Goal: Transaction & Acquisition: Purchase product/service

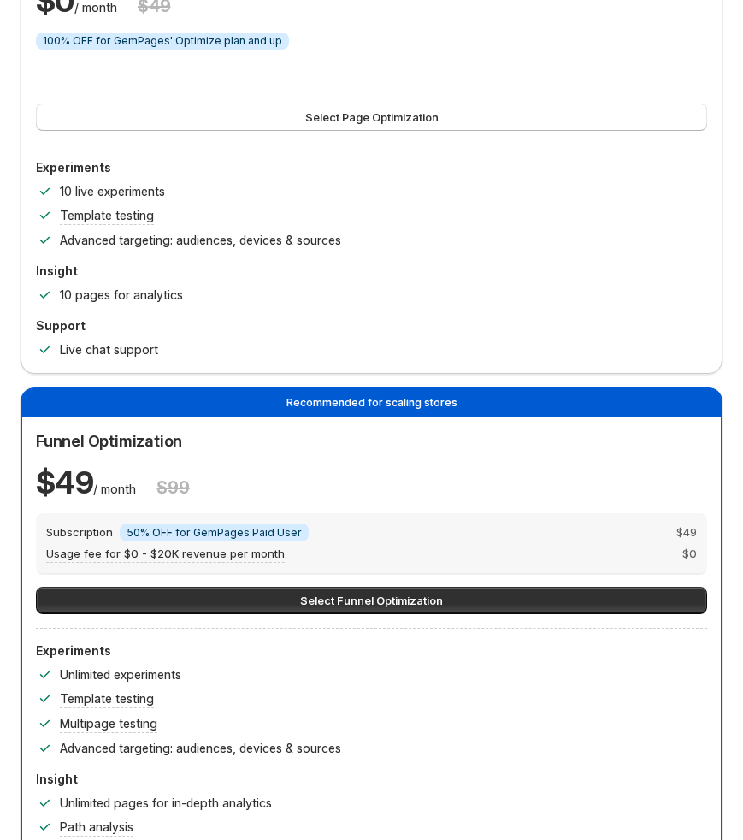
scroll to position [494, 0]
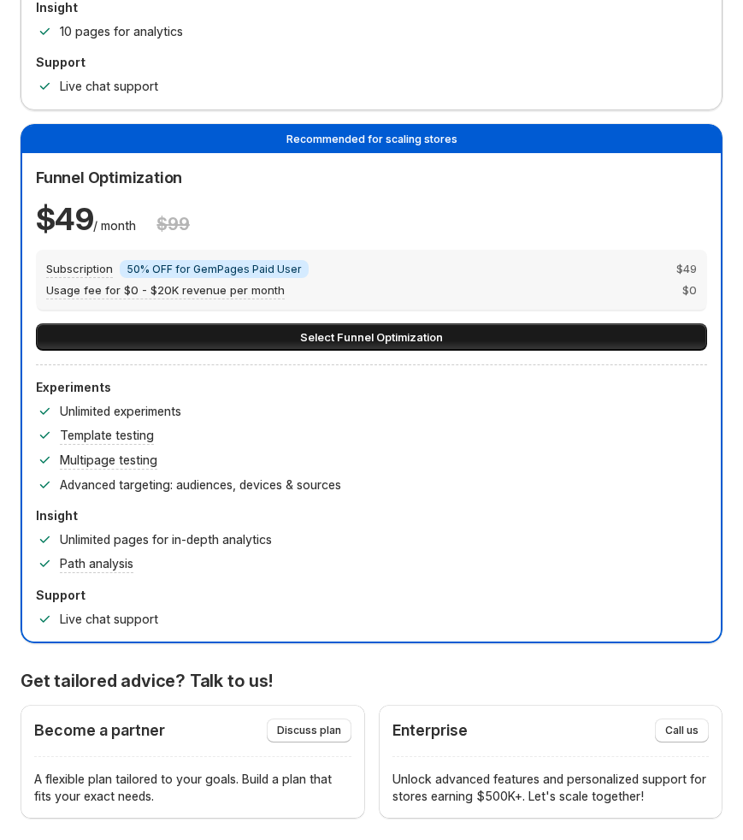
click at [528, 335] on button "Select Funnel Optimization" at bounding box center [371, 336] width 671 height 27
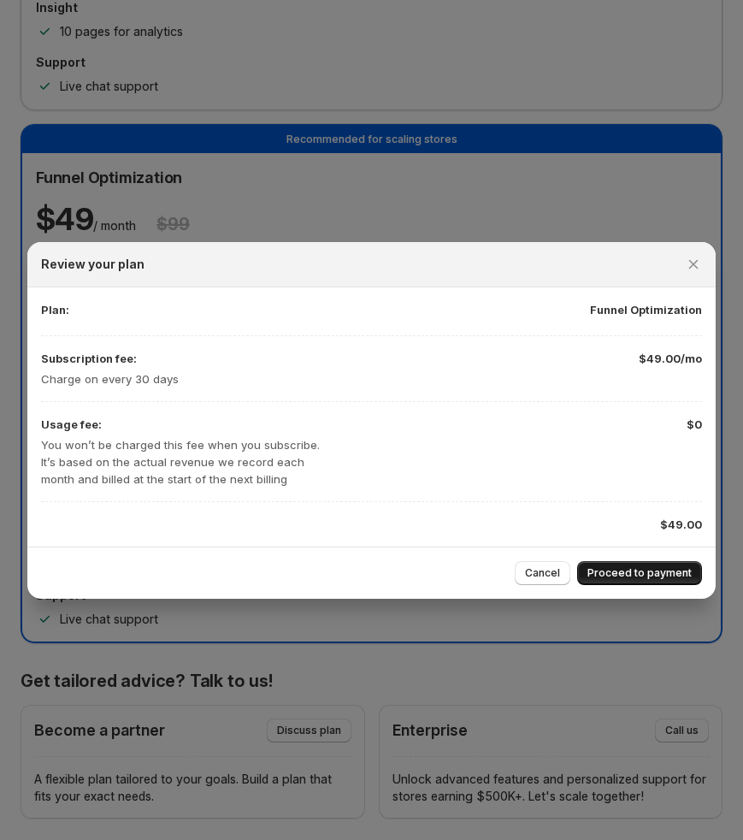
click at [668, 565] on button "Proceed to payment" at bounding box center [639, 573] width 125 height 24
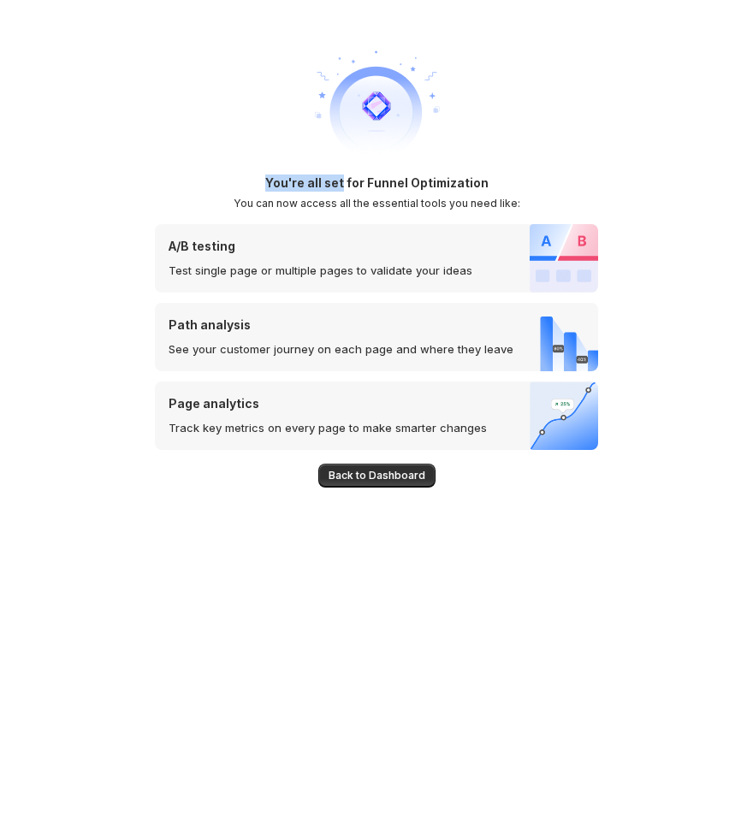
drag, startPoint x: 270, startPoint y: 180, endPoint x: 343, endPoint y: 175, distance: 72.9
click at [343, 175] on h1 "You're all set for Funnel Optimization" at bounding box center [376, 182] width 223 height 17
click at [328, 183] on h1 "You're all set for Funnel Optimization" at bounding box center [376, 182] width 223 height 17
drag, startPoint x: 360, startPoint y: 179, endPoint x: 266, endPoint y: 179, distance: 94.1
click at [266, 179] on div "You're all set for Funnel Optimization You can now access all the essential too…" at bounding box center [376, 192] width 443 height 36
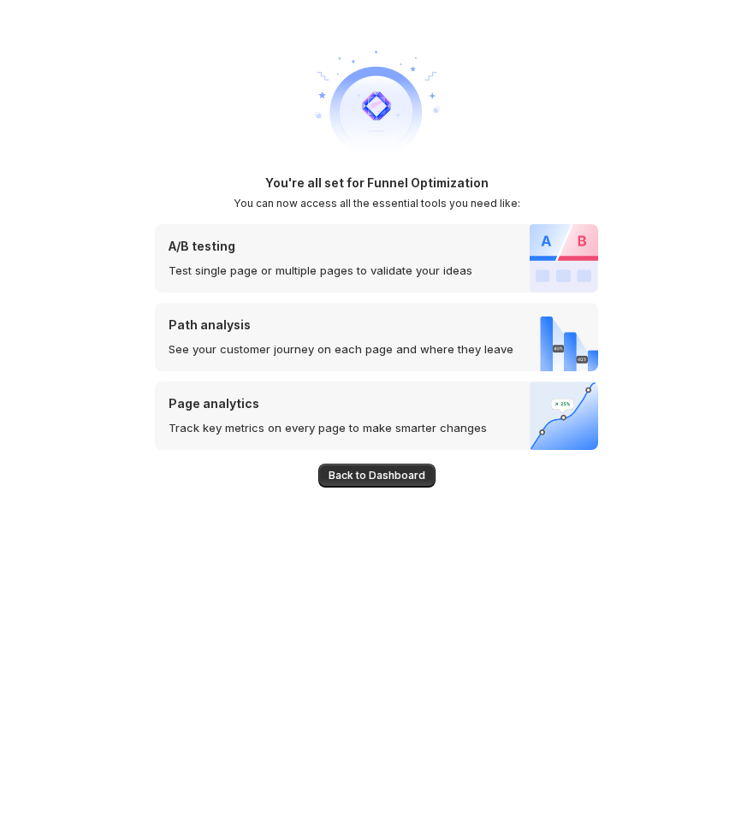
click at [411, 188] on h1 "You're all set for Funnel Optimization" at bounding box center [376, 182] width 223 height 17
click at [423, 190] on h1 "You're all set for Funnel Optimization" at bounding box center [376, 182] width 223 height 17
click at [403, 180] on h1 "You're all set for Funnel Optimization" at bounding box center [376, 182] width 223 height 17
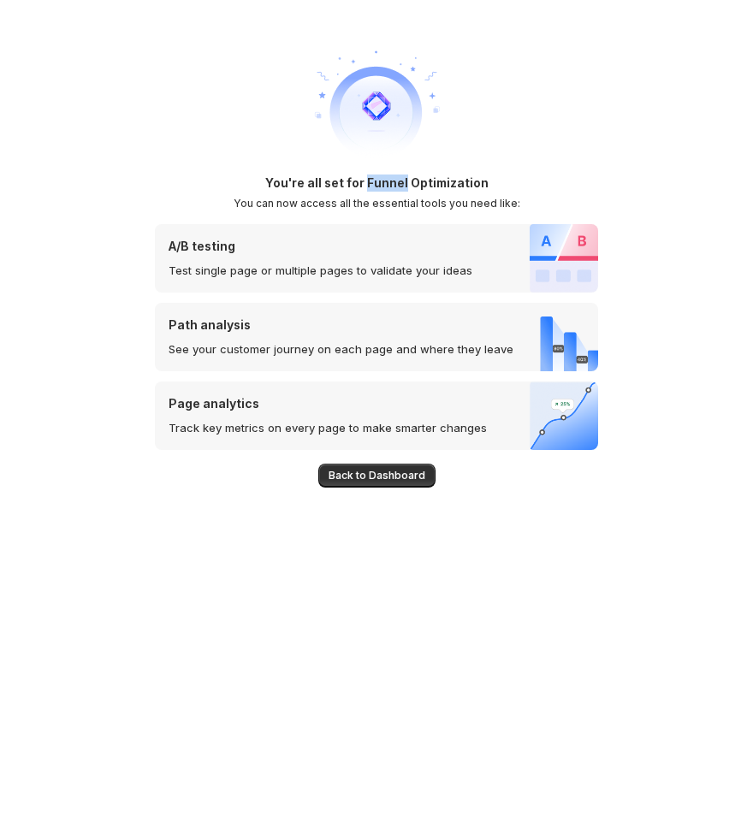
click at [403, 180] on h1 "You're all set for Funnel Optimization" at bounding box center [376, 182] width 223 height 17
click at [491, 183] on div "You're all set for Funnel Optimization You can now access all the essential too…" at bounding box center [376, 192] width 443 height 36
click at [563, 194] on div "You're all set for Funnel Optimization You can now access all the essential too…" at bounding box center [376, 192] width 443 height 36
click at [556, 187] on div "You're all set for Funnel Optimization You can now access all the essential too…" at bounding box center [376, 192] width 443 height 36
click at [500, 186] on div "You're all set for Funnel Optimization You can now access all the essential too…" at bounding box center [376, 192] width 443 height 36
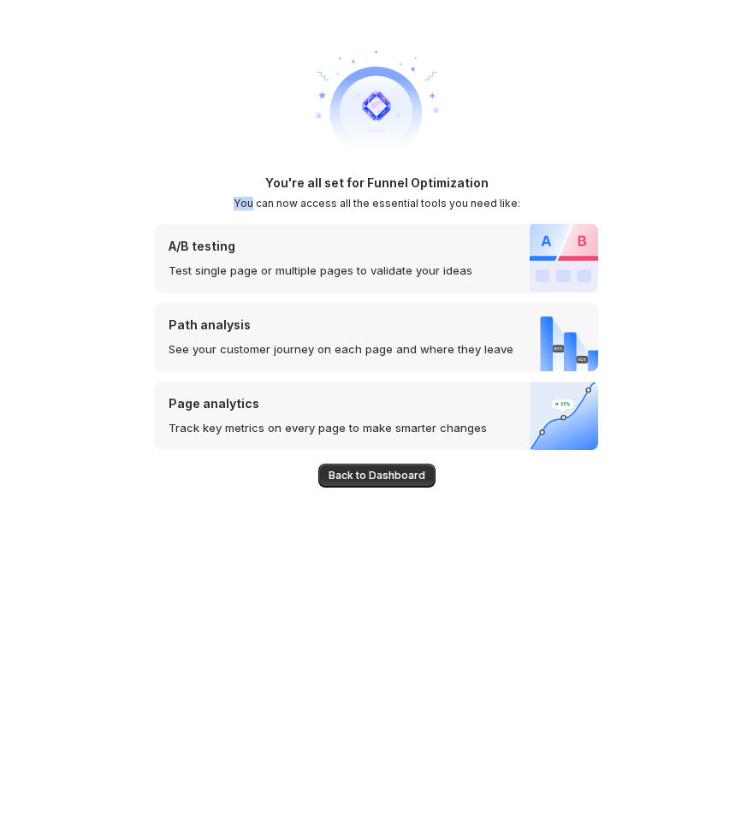
click at [500, 186] on div "You're all set for Funnel Optimization You can now access all the essential too…" at bounding box center [376, 192] width 443 height 36
click at [432, 120] on img at bounding box center [376, 106] width 137 height 137
click at [464, 180] on h1 "You're all set for Funnel Optimization" at bounding box center [376, 182] width 223 height 17
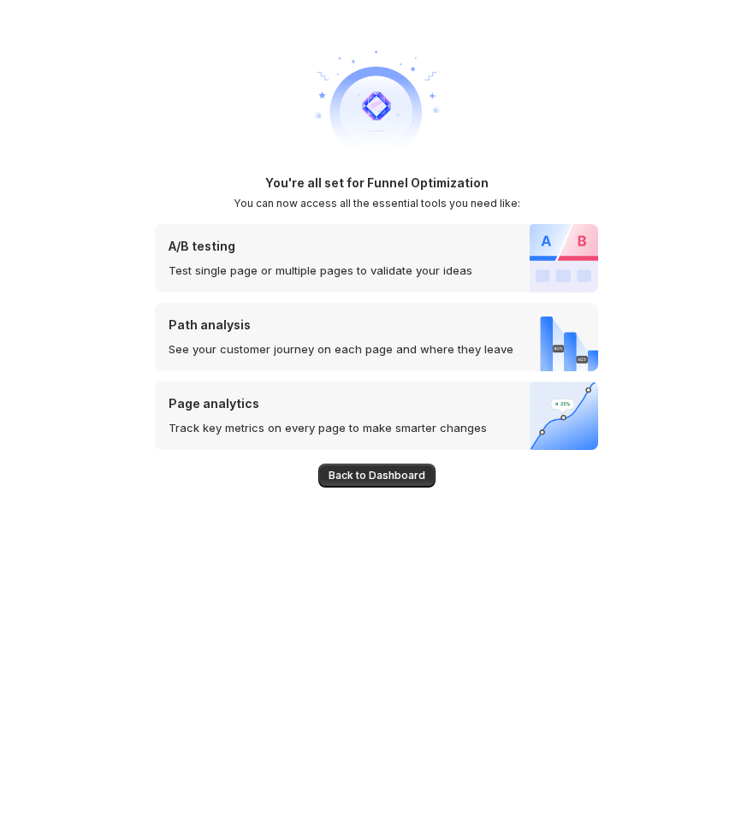
click at [528, 174] on div "You're all set for Funnel Optimization You can now access all the essential too…" at bounding box center [376, 192] width 443 height 36
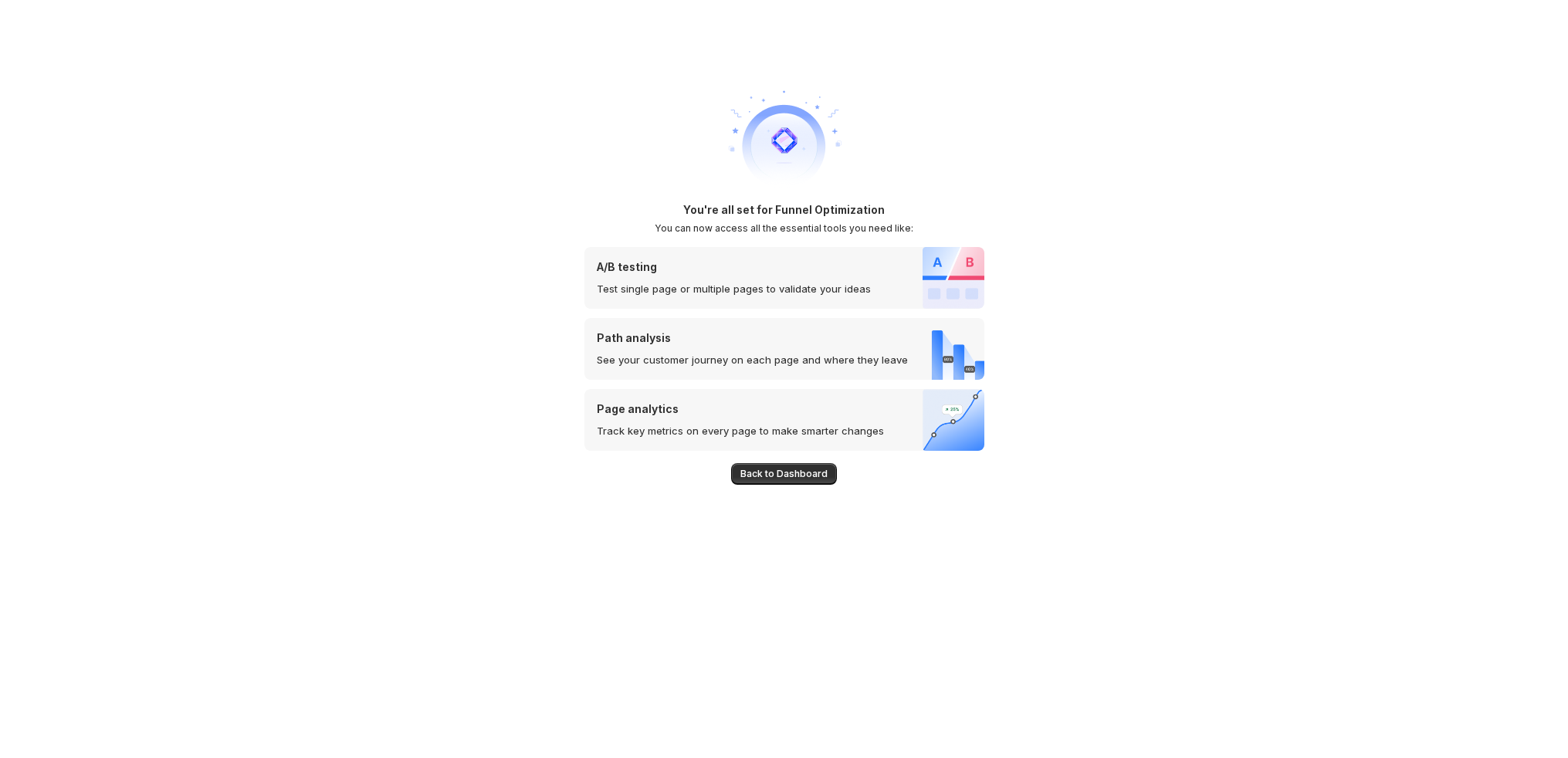
click at [679, 191] on img at bounding box center [784, 140] width 124 height 124
click at [382, 201] on div "You're all set for Funnel Optimization You can now access all the essential too…" at bounding box center [784, 379] width 1568 height 758
click at [679, 207] on h1 "You're all set for Funnel Optimization" at bounding box center [784, 209] width 201 height 15
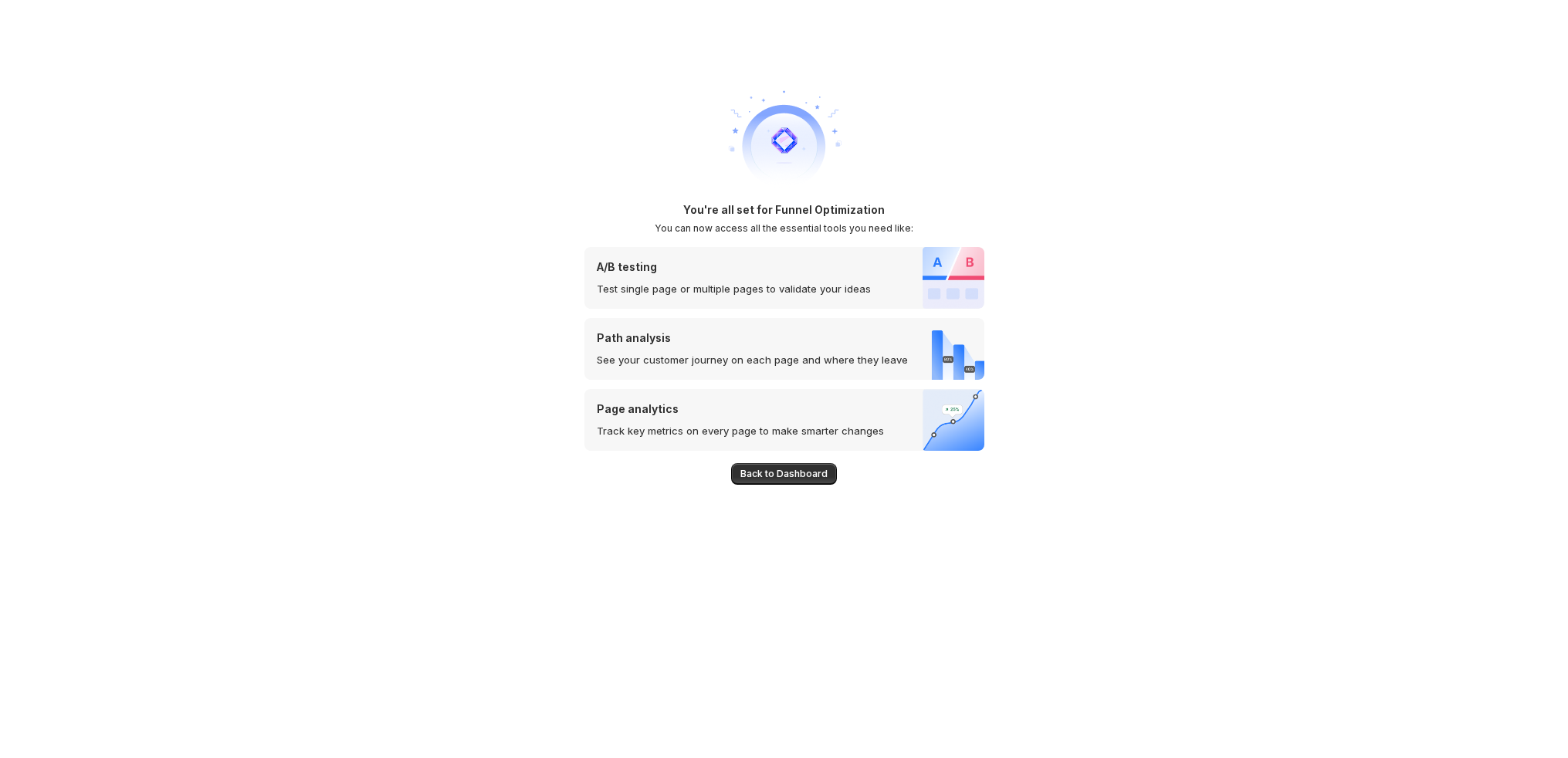
click at [679, 226] on h2 "You can now access all the essential tools you need like:" at bounding box center [784, 228] width 259 height 13
click at [176, 450] on div "You're all set for Funnel Optimization You can now access all the essential too…" at bounding box center [784, 379] width 1568 height 758
click at [679, 465] on button "Back to Dashboard" at bounding box center [784, 474] width 106 height 22
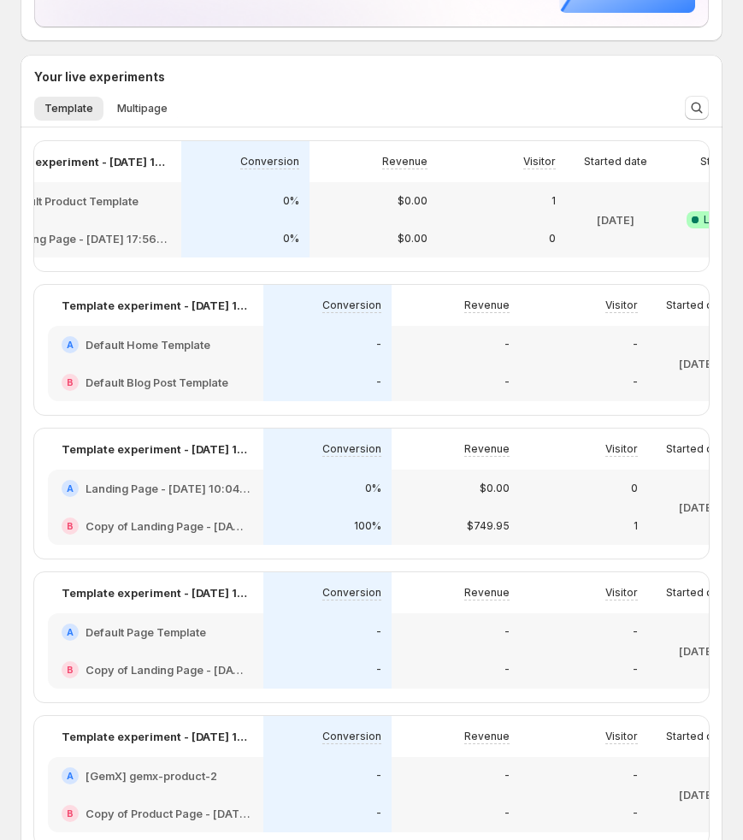
scroll to position [0, 231]
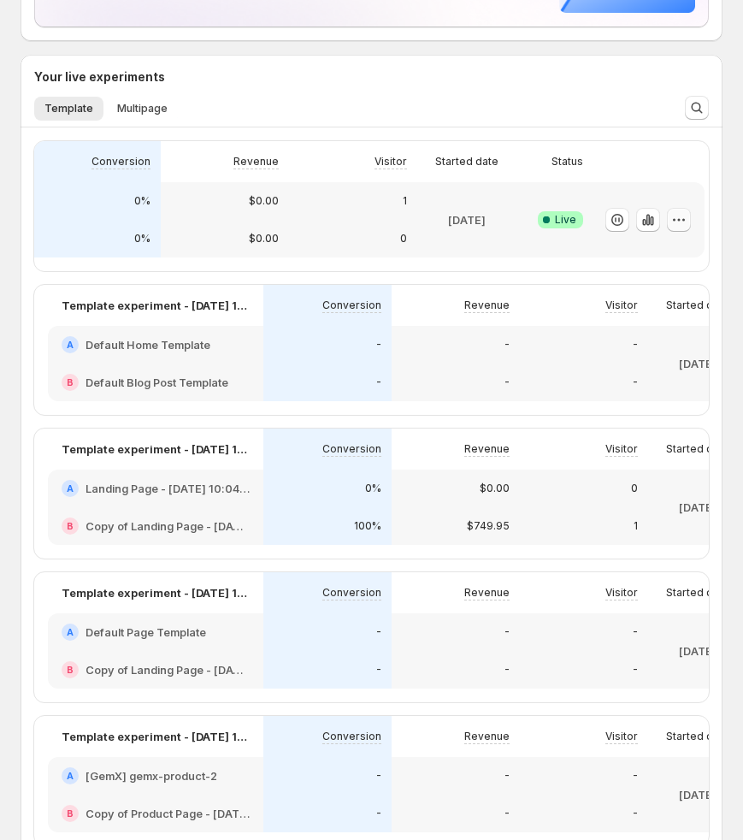
click at [677, 218] on icon "button" at bounding box center [679, 219] width 17 height 17
click at [689, 217] on button "button" at bounding box center [679, 220] width 24 height 24
click at [657, 186] on div at bounding box center [649, 219] width 111 height 75
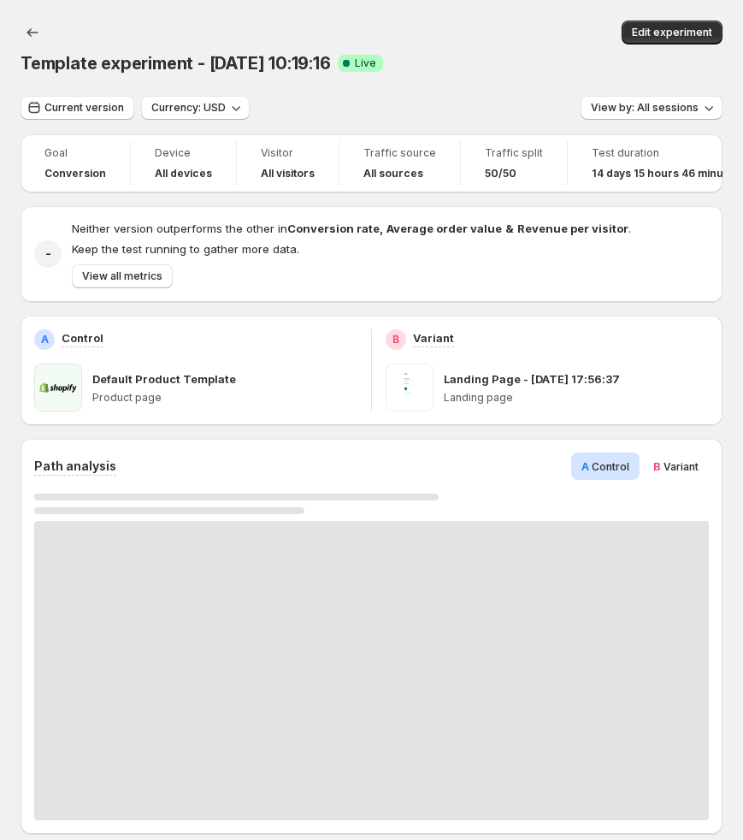
scroll to position [11, 0]
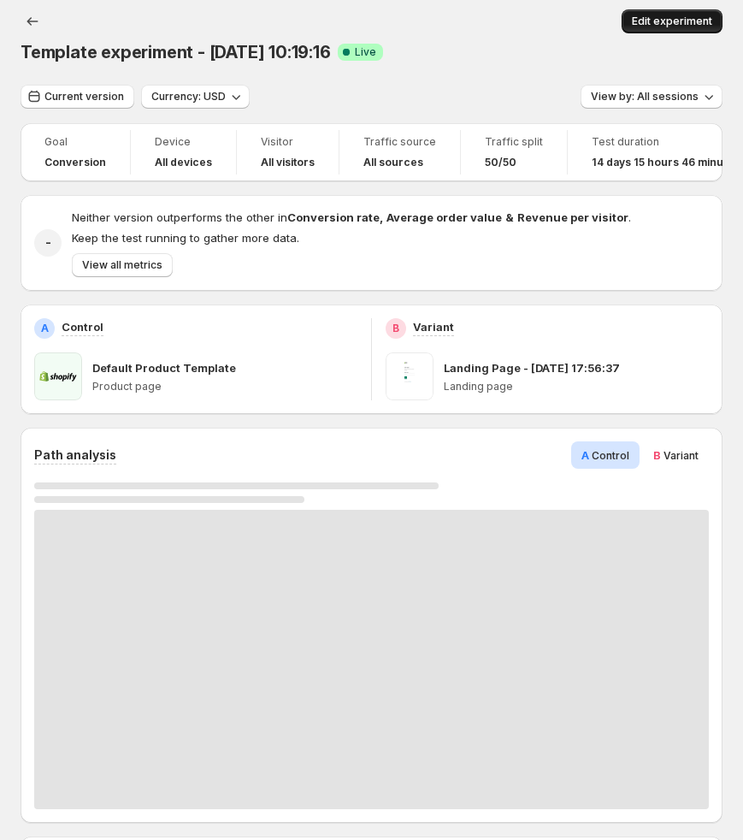
click at [665, 9] on button "Edit experiment" at bounding box center [672, 21] width 101 height 24
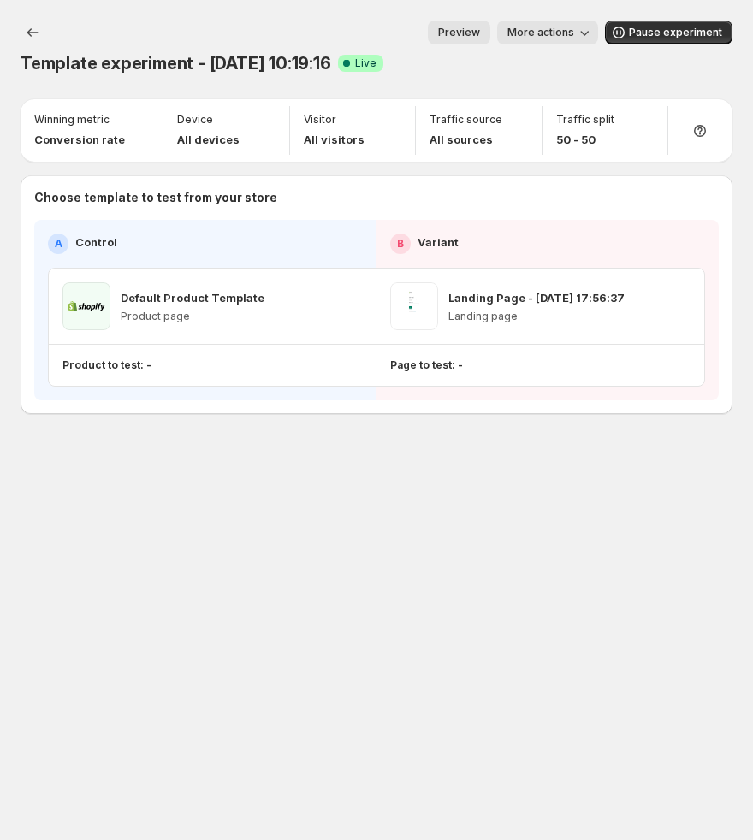
click at [535, 26] on button "More actions" at bounding box center [547, 33] width 101 height 24
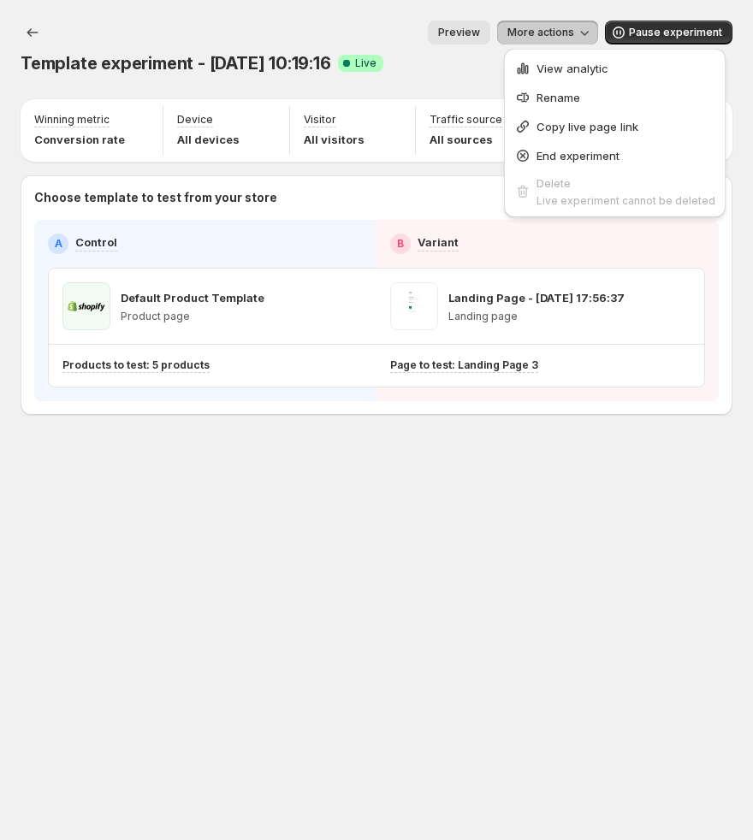
click at [570, 120] on span "Copy live page link" at bounding box center [587, 127] width 102 height 14
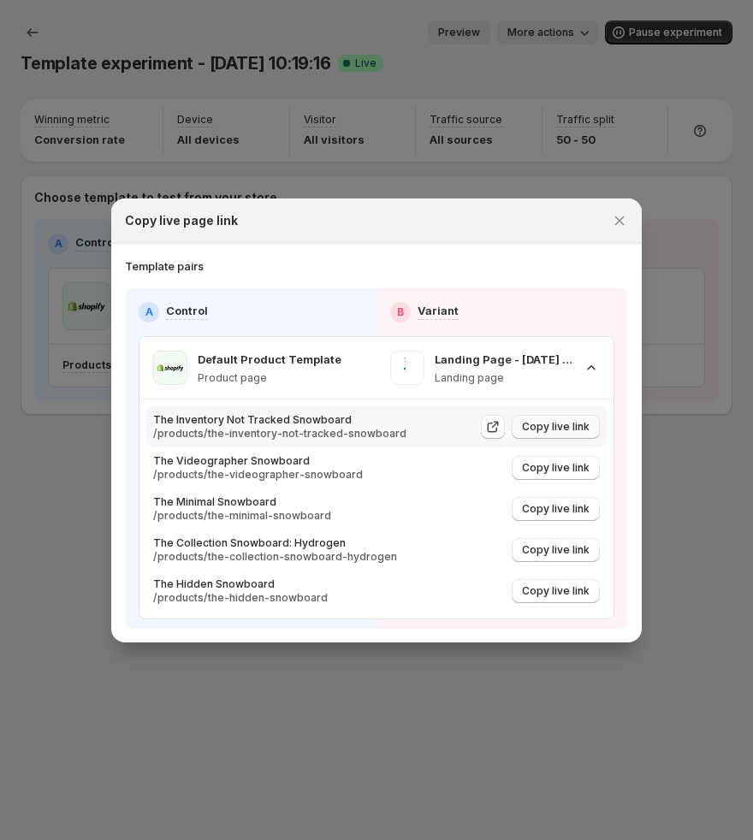
click at [555, 428] on span "Copy live link" at bounding box center [556, 427] width 68 height 14
click at [679, 490] on div at bounding box center [376, 420] width 753 height 840
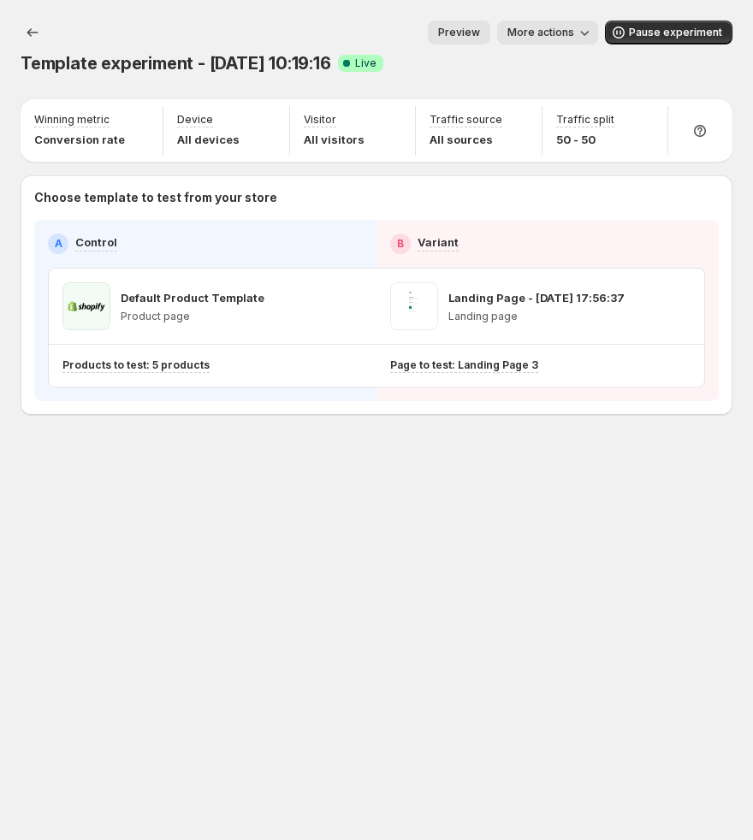
click at [392, 506] on div "Template experiment - Aug 5, 10:19:16. This page is ready Template experiment -…" at bounding box center [376, 420] width 753 height 840
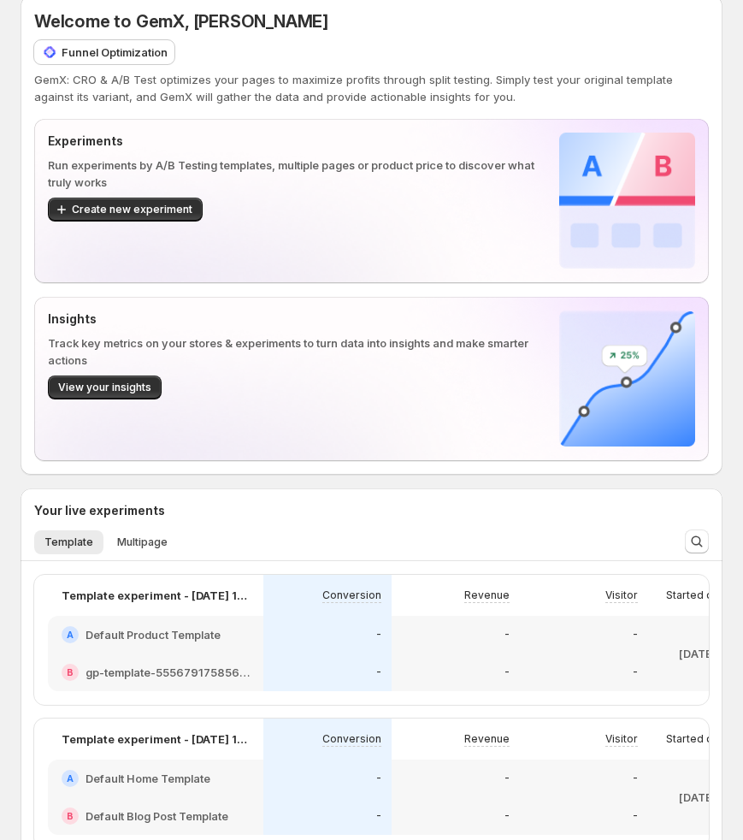
scroll to position [57, 0]
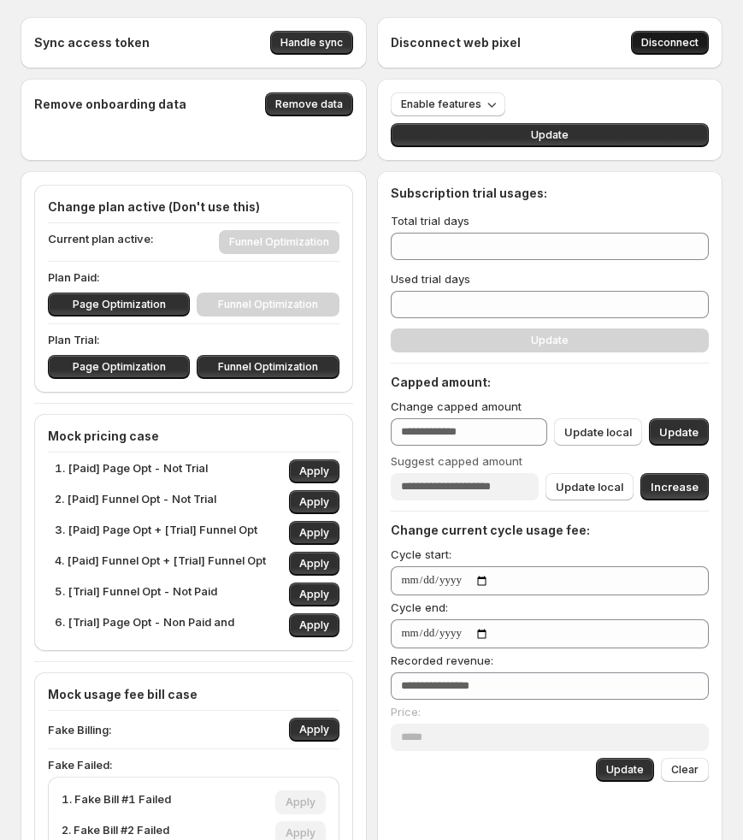
click at [681, 39] on span "Disconnect" at bounding box center [669, 43] width 57 height 14
